Goal: Information Seeking & Learning: Learn about a topic

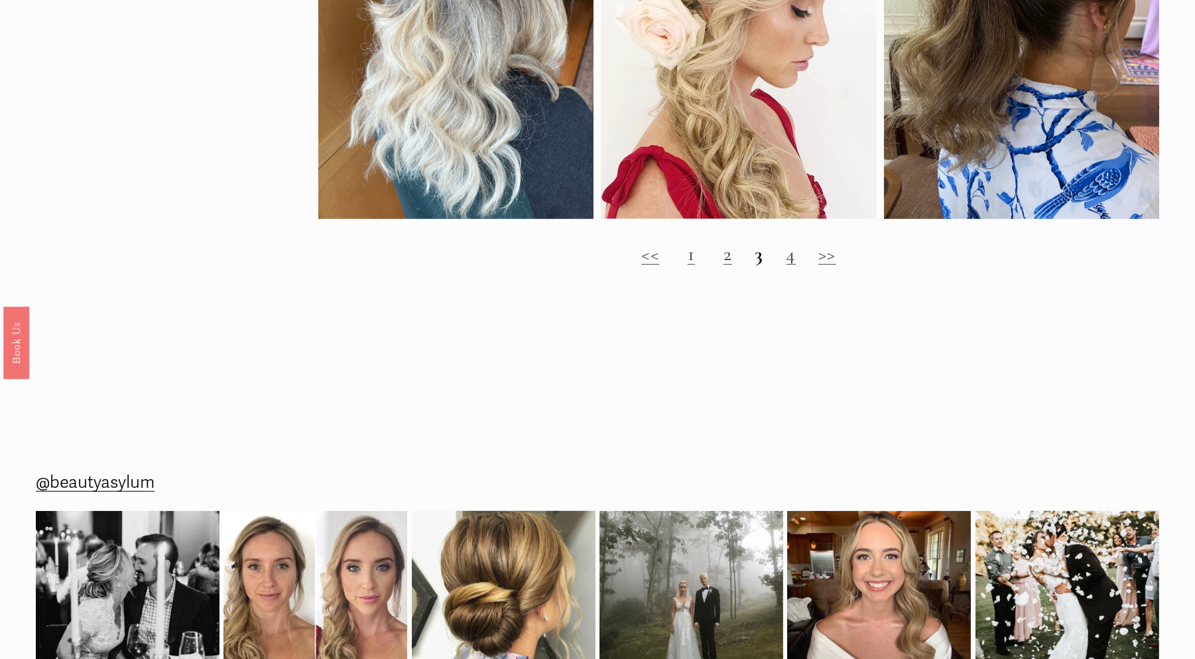
scroll to position [1592, 0]
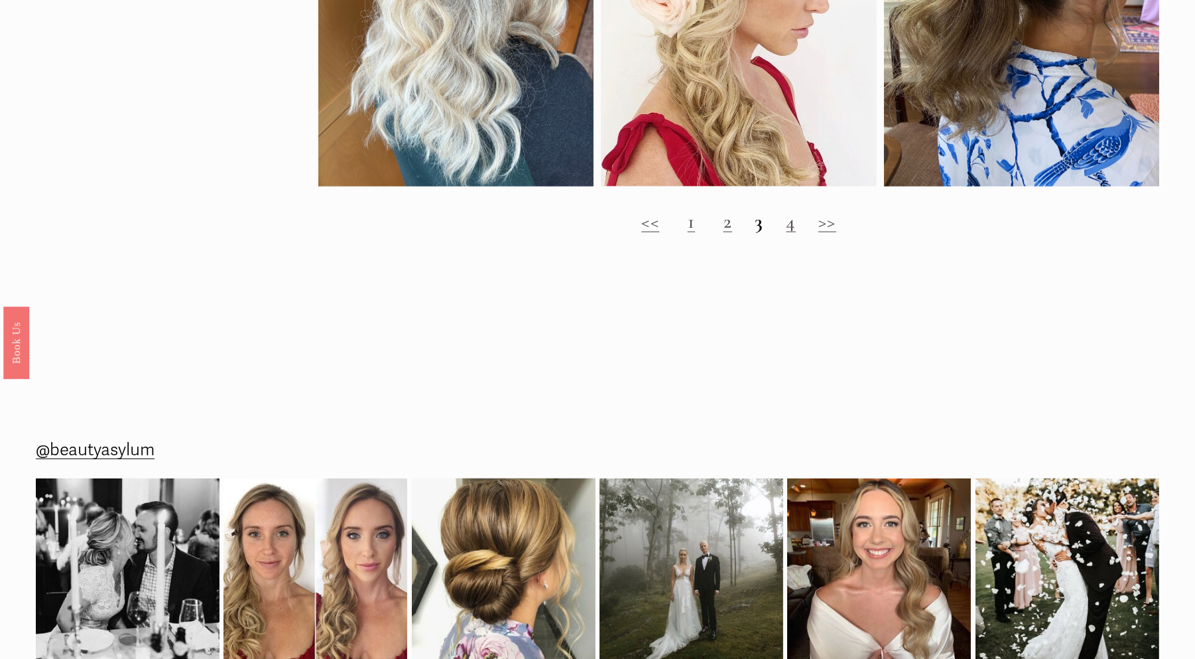
click at [726, 233] on link "2" at bounding box center [728, 222] width 9 height 24
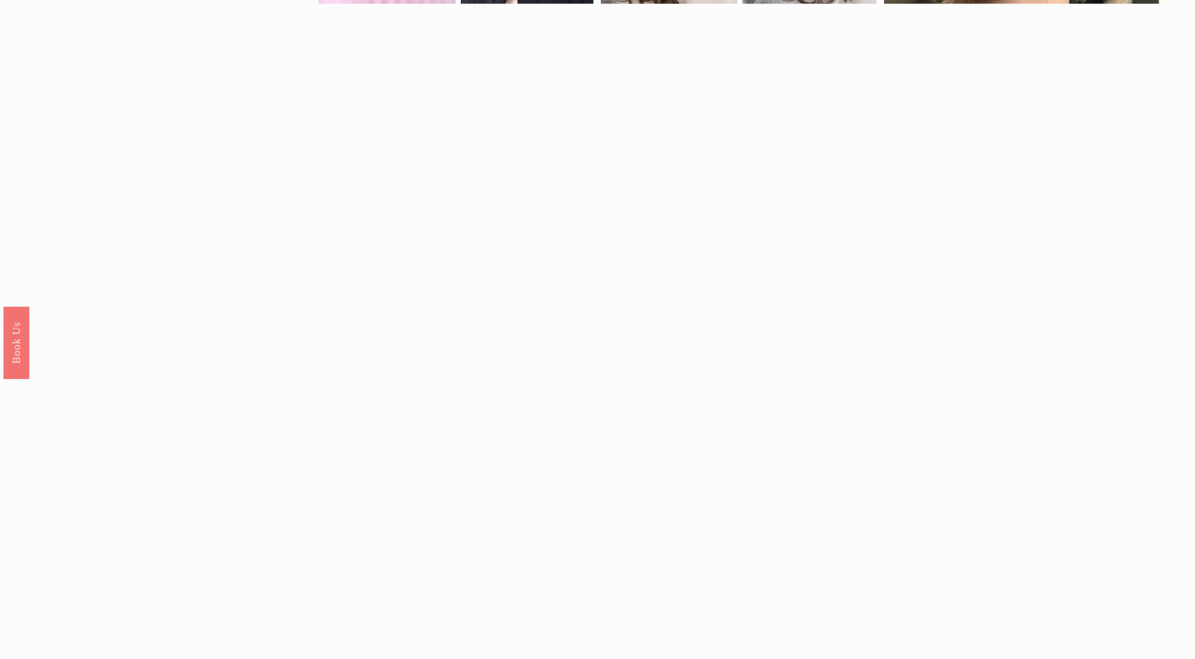
scroll to position [1260, 0]
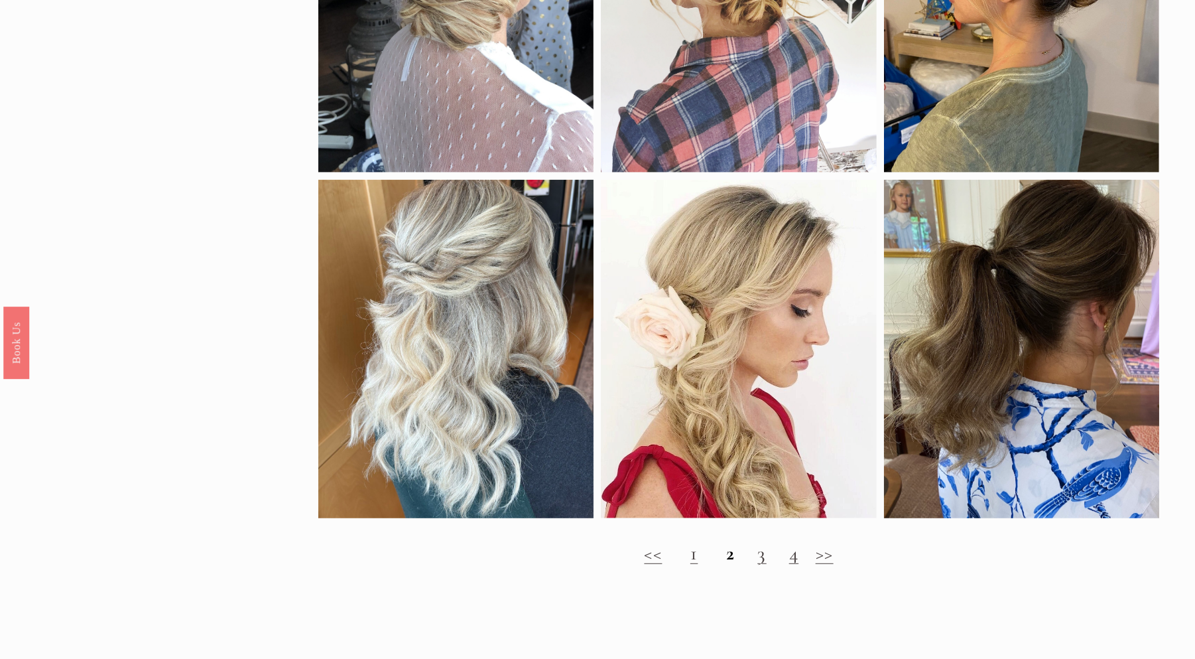
click at [762, 565] on link "3" at bounding box center [762, 553] width 9 height 24
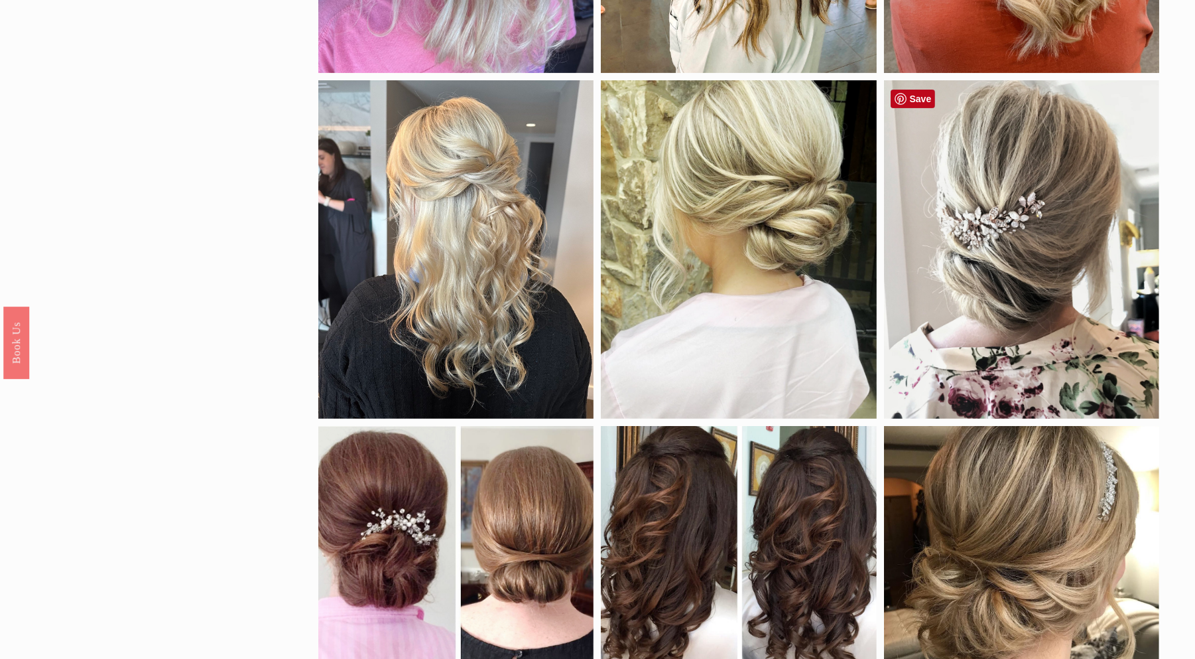
scroll to position [597, 0]
